Goal: Transaction & Acquisition: Download file/media

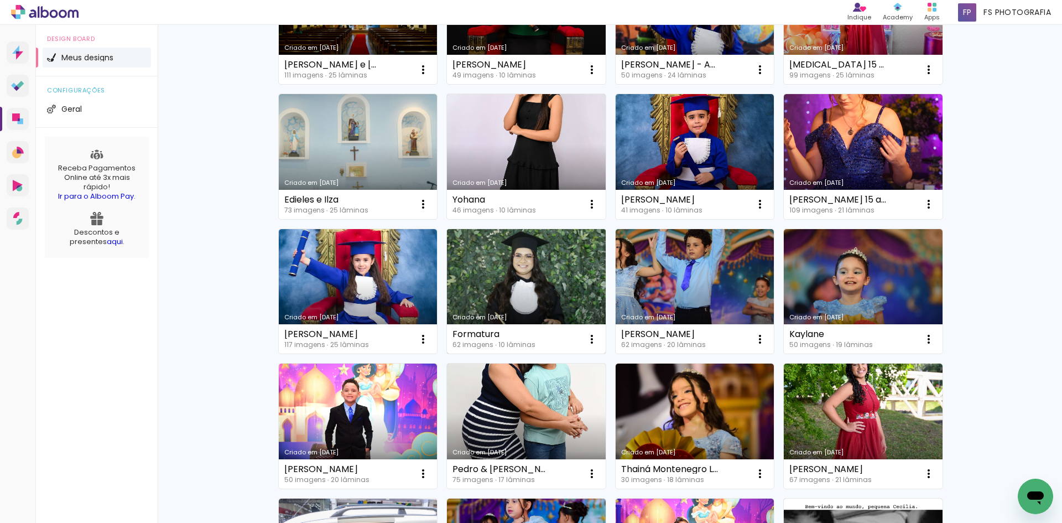
scroll to position [332, 0]
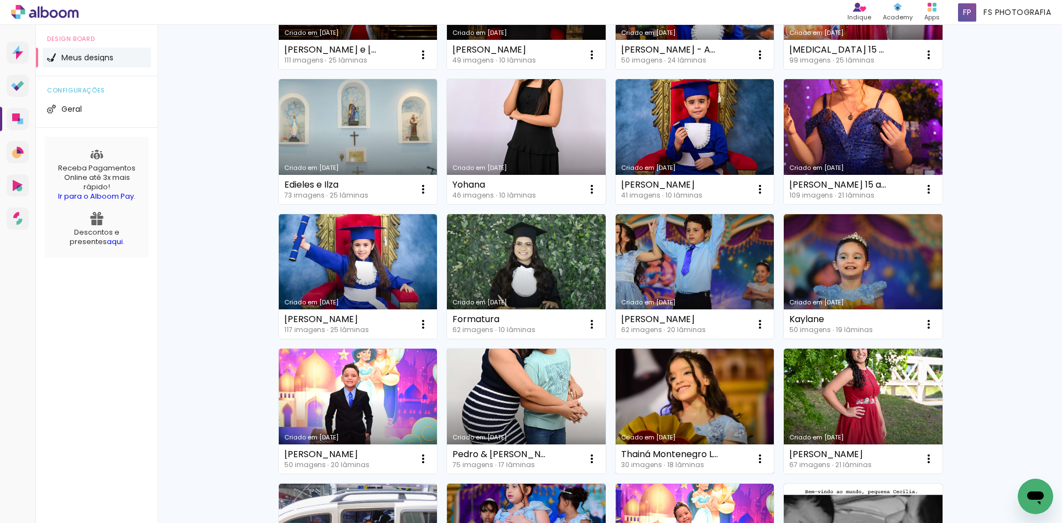
click at [712, 391] on link "Criado em [DATE]" at bounding box center [695, 410] width 159 height 125
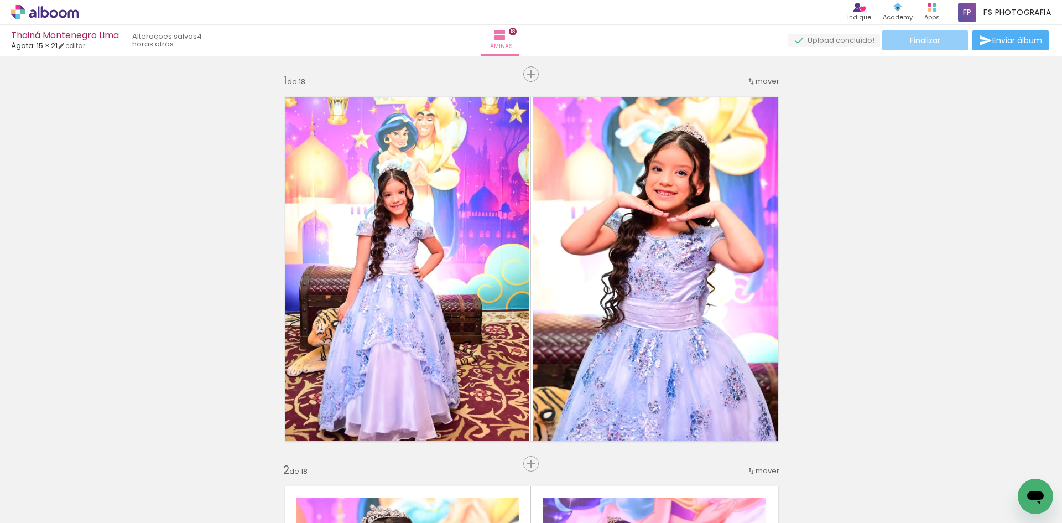
click at [916, 42] on span "Finalizar" at bounding box center [925, 41] width 30 height 8
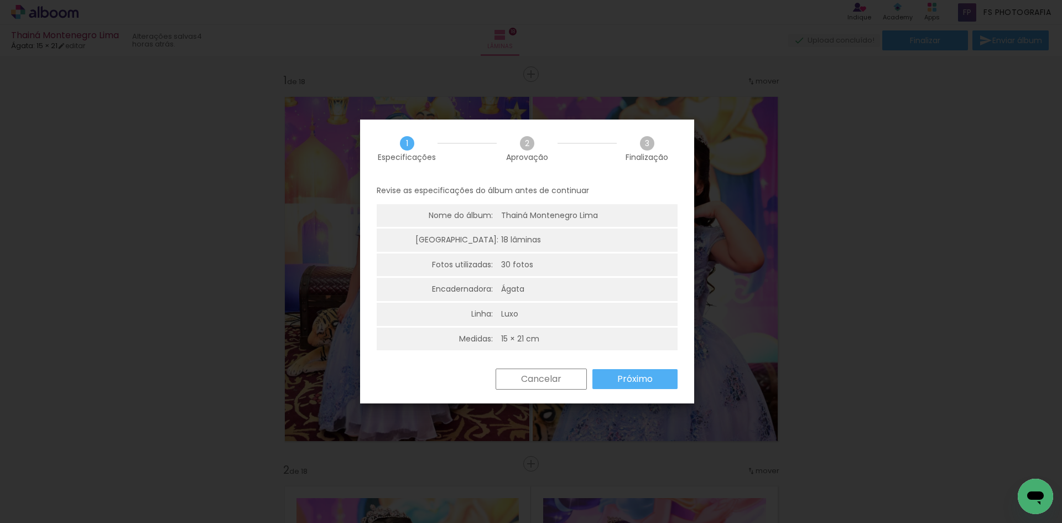
click at [0, 0] on slot "Próximo" at bounding box center [0, 0] width 0 height 0
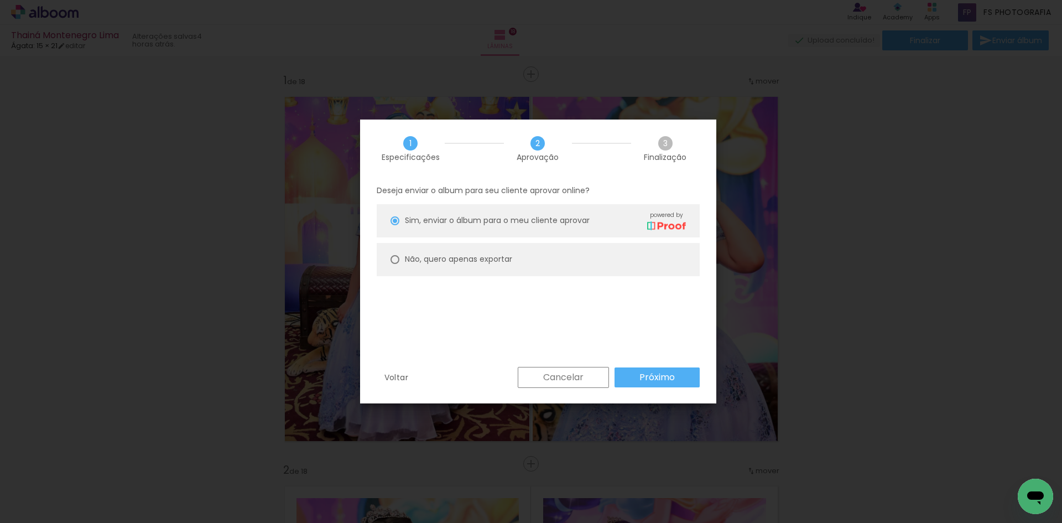
click at [0, 0] on slot "Não, quero apenas exportar" at bounding box center [0, 0] width 0 height 0
type paper-radio-button "on"
click at [0, 0] on slot "Próximo" at bounding box center [0, 0] width 0 height 0
type input "Alta, 300 DPI"
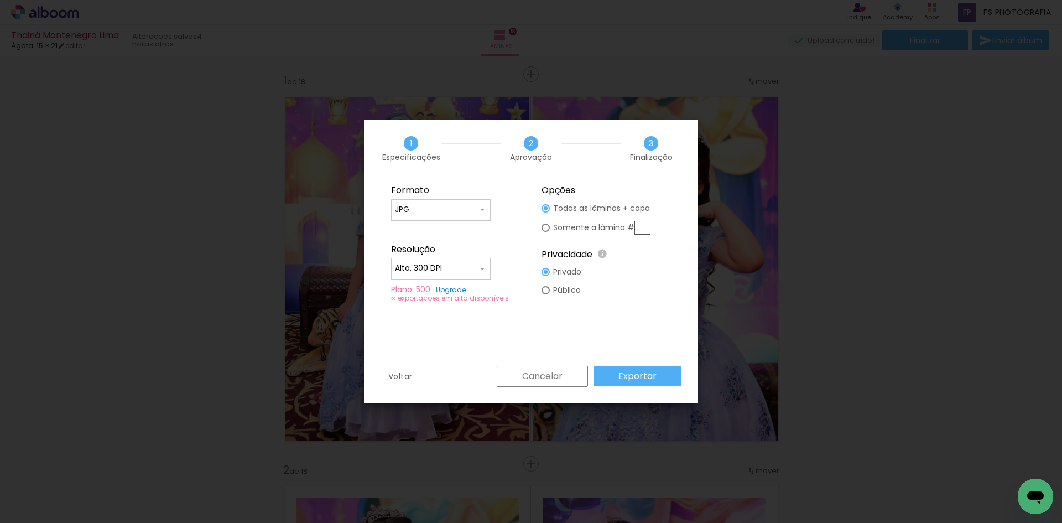
click at [658, 370] on paper-button "Exportar" at bounding box center [637, 376] width 88 height 20
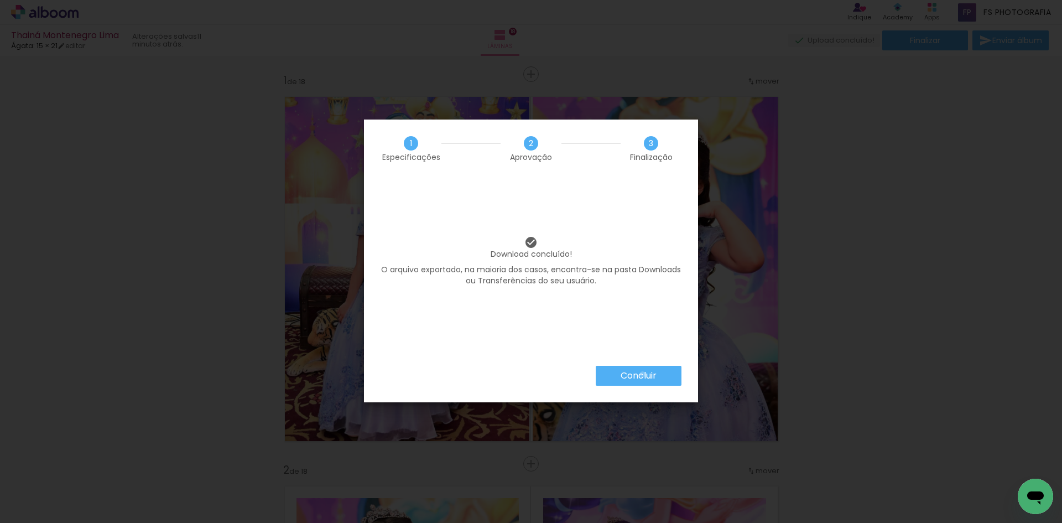
click at [0, 0] on slot "Concluir" at bounding box center [0, 0] width 0 height 0
